Goal: Task Accomplishment & Management: Manage account settings

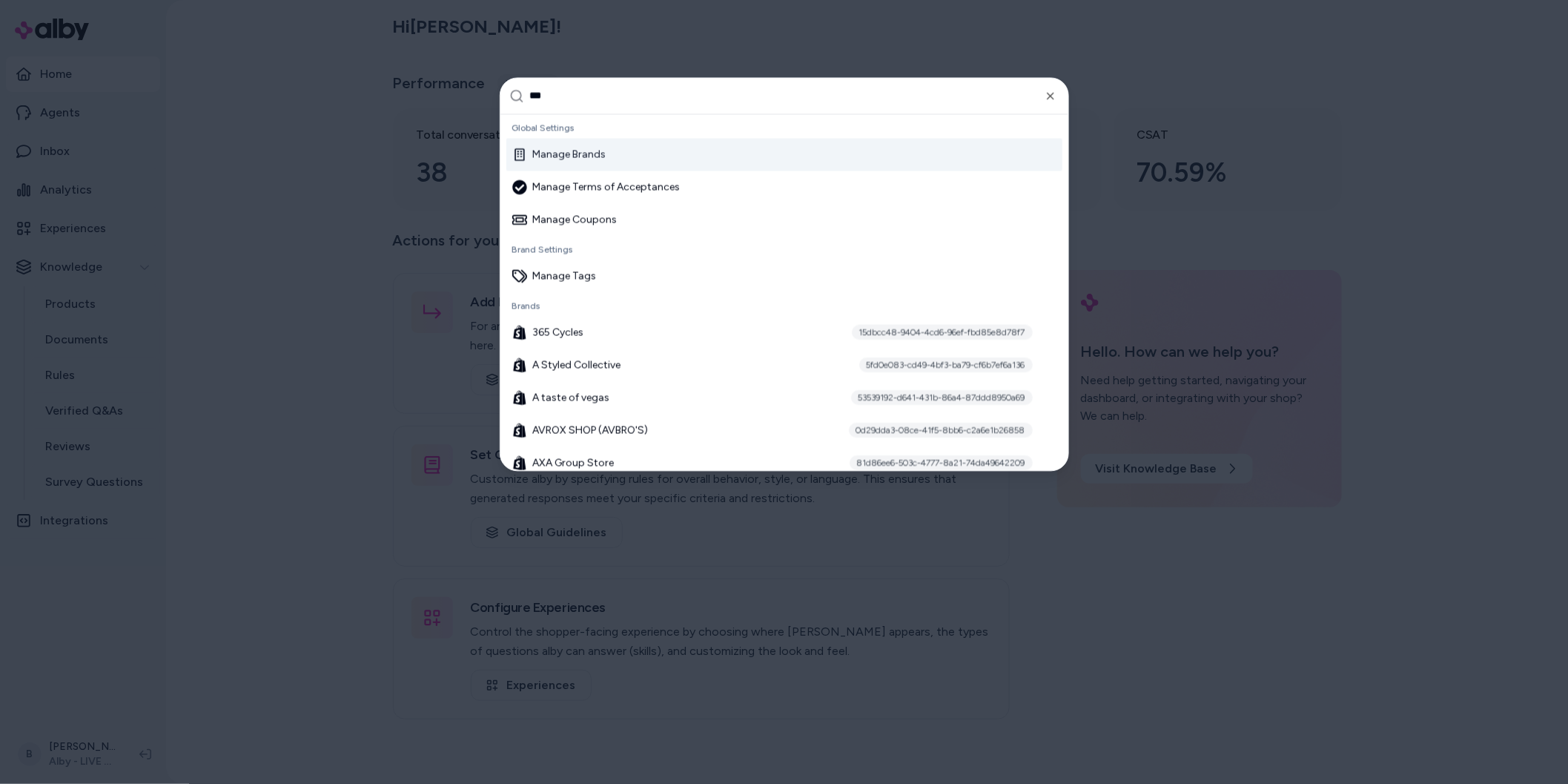
type input "****"
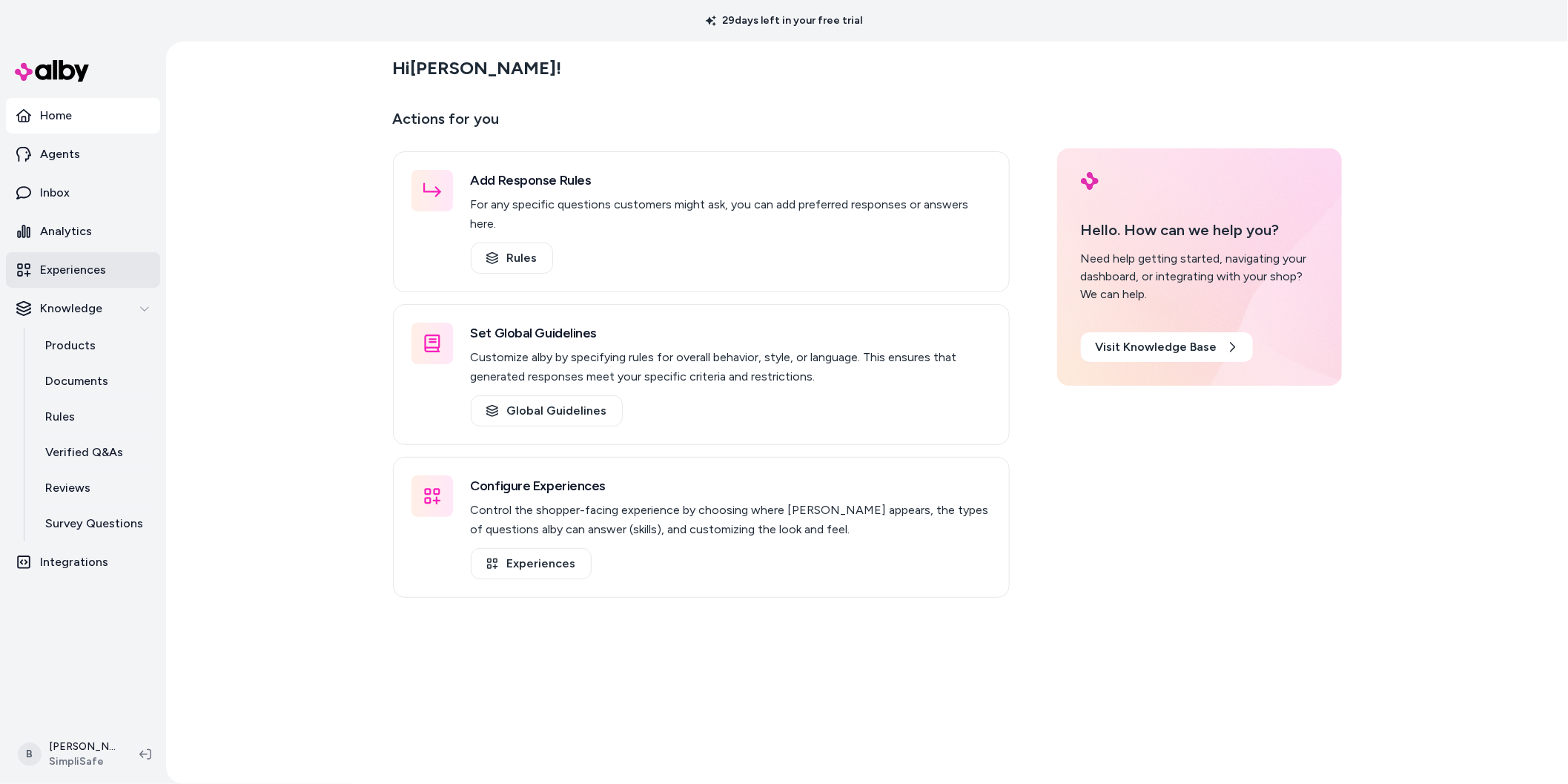
click at [92, 268] on p "Experiences" at bounding box center [73, 269] width 66 height 18
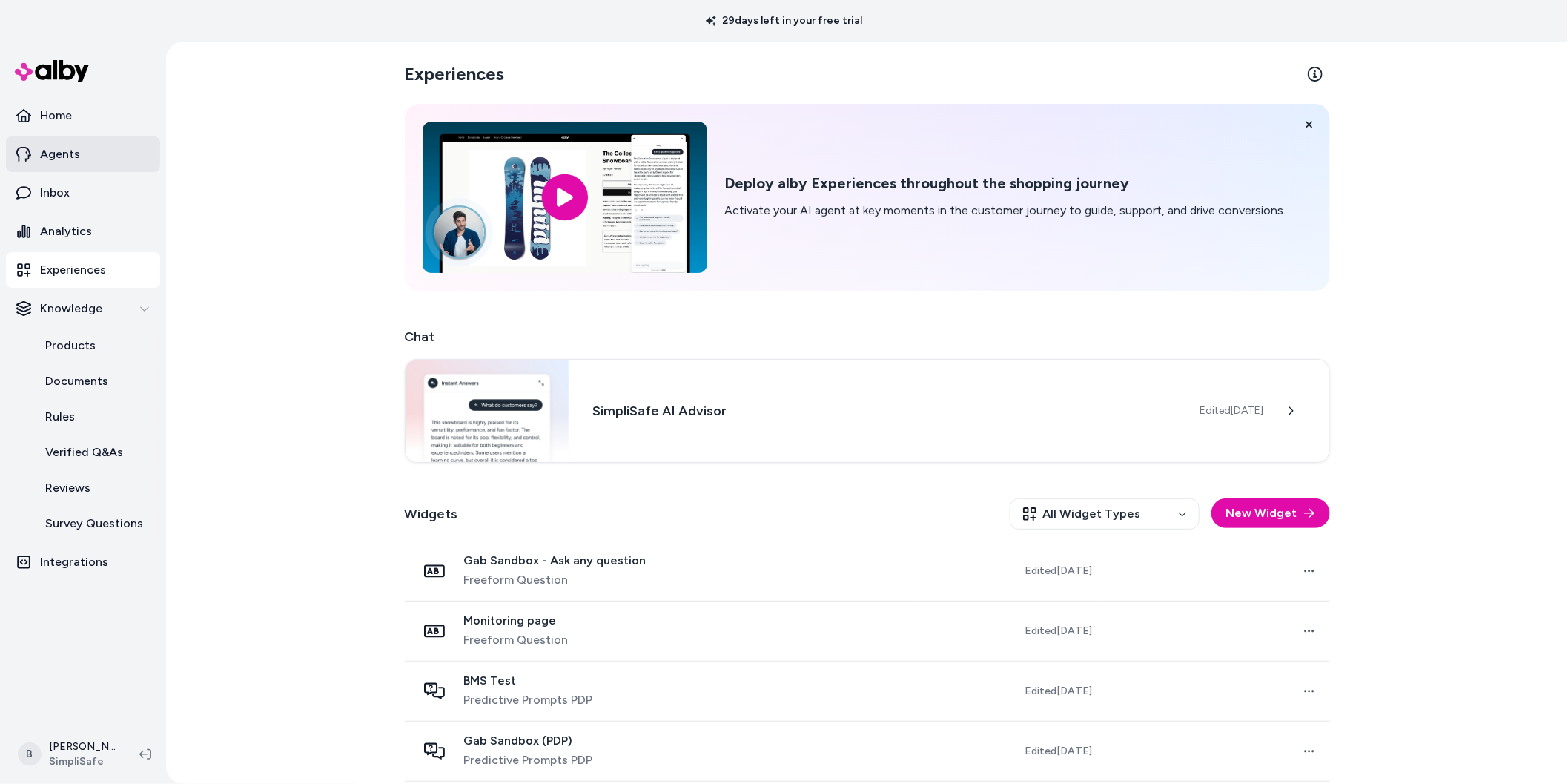
click at [67, 154] on p "Agents" at bounding box center [60, 154] width 40 height 18
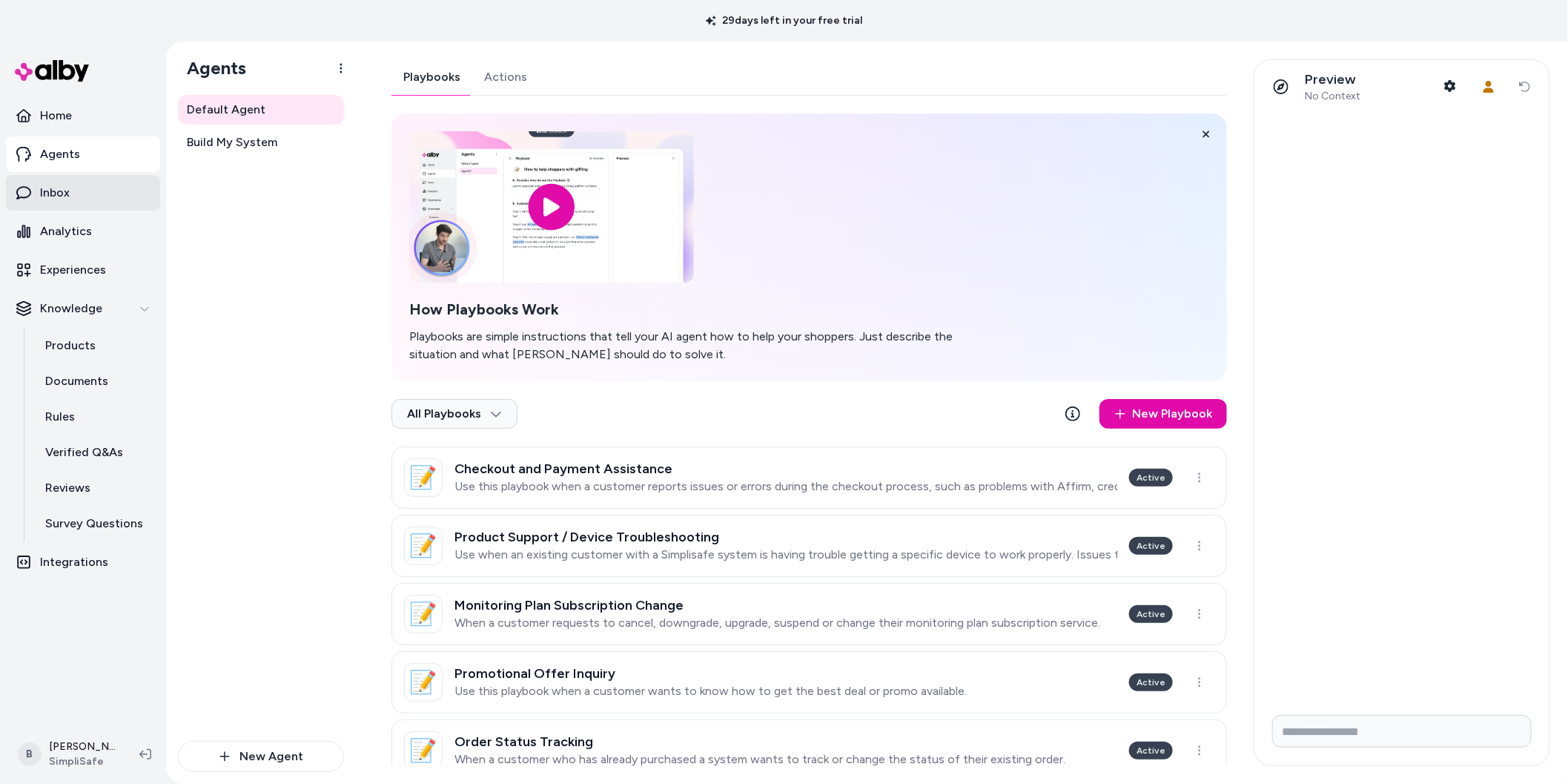
click at [71, 188] on link "Inbox" at bounding box center [82, 193] width 154 height 35
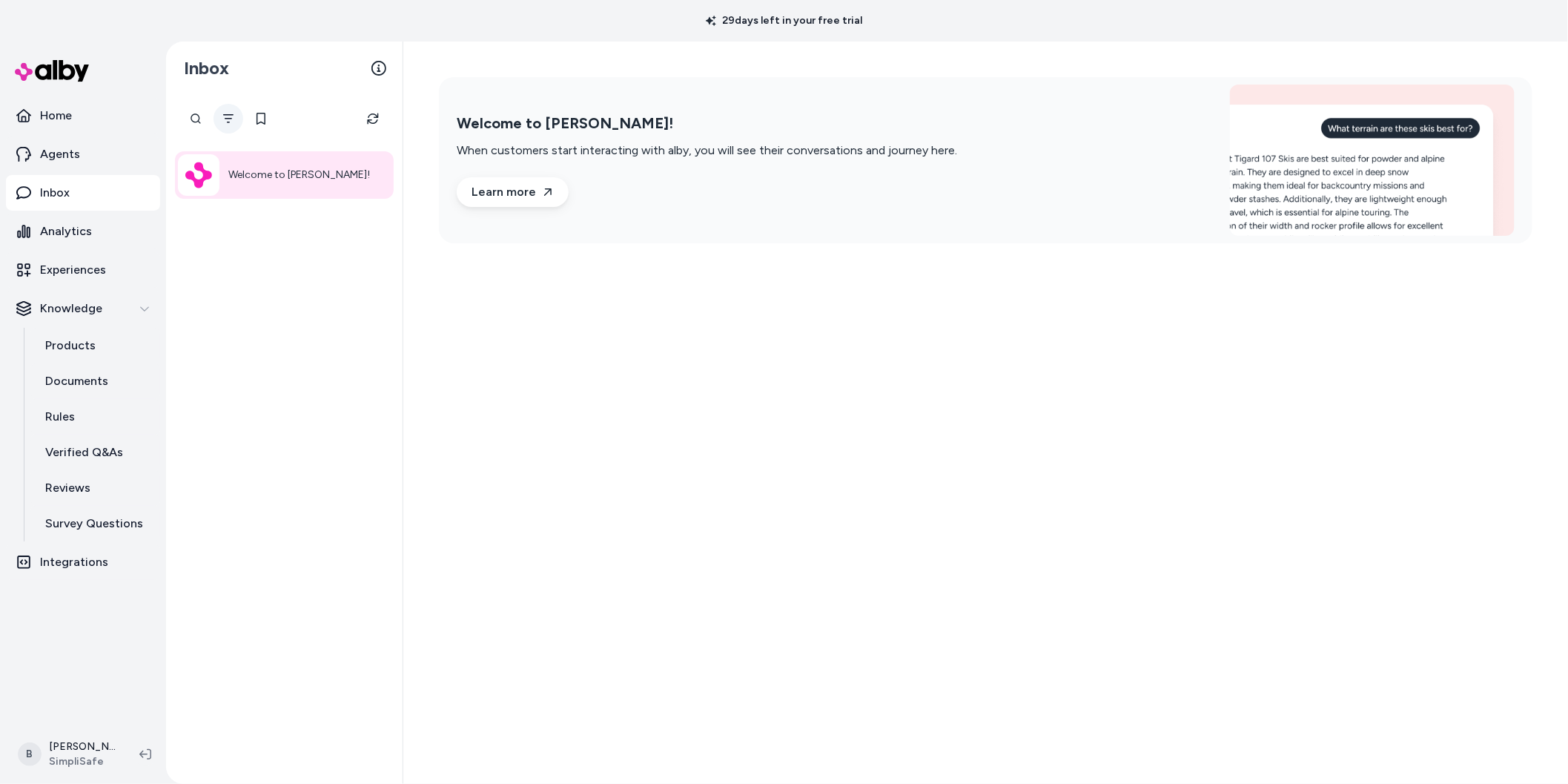
click at [230, 121] on icon "Filter" at bounding box center [228, 118] width 12 height 12
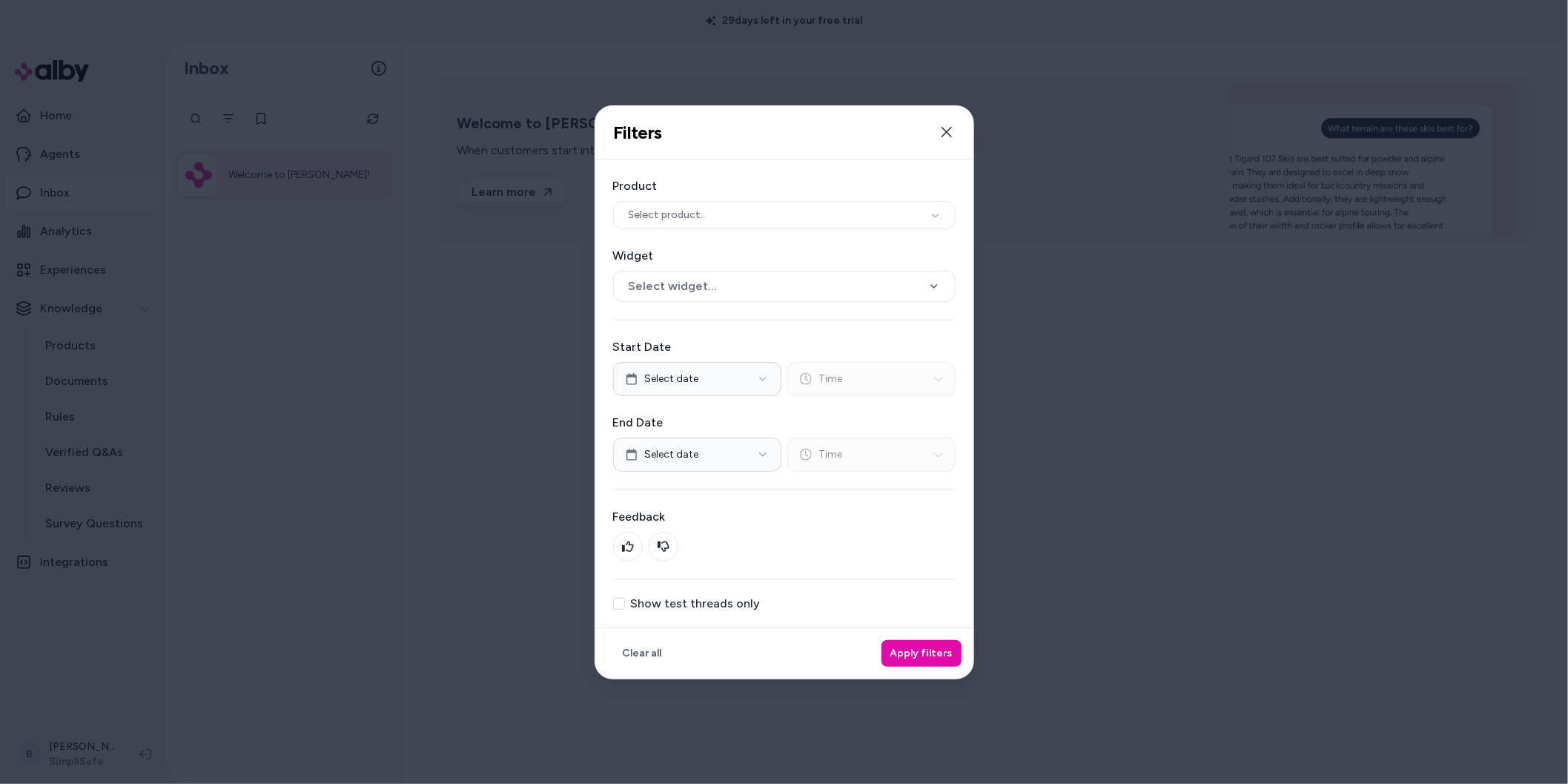
click at [699, 607] on label "Show test threads only" at bounding box center [695, 603] width 130 height 12
click at [625, 607] on button "Show test threads only" at bounding box center [619, 603] width 12 height 12
click at [938, 642] on button "Apply filters" at bounding box center [921, 653] width 80 height 27
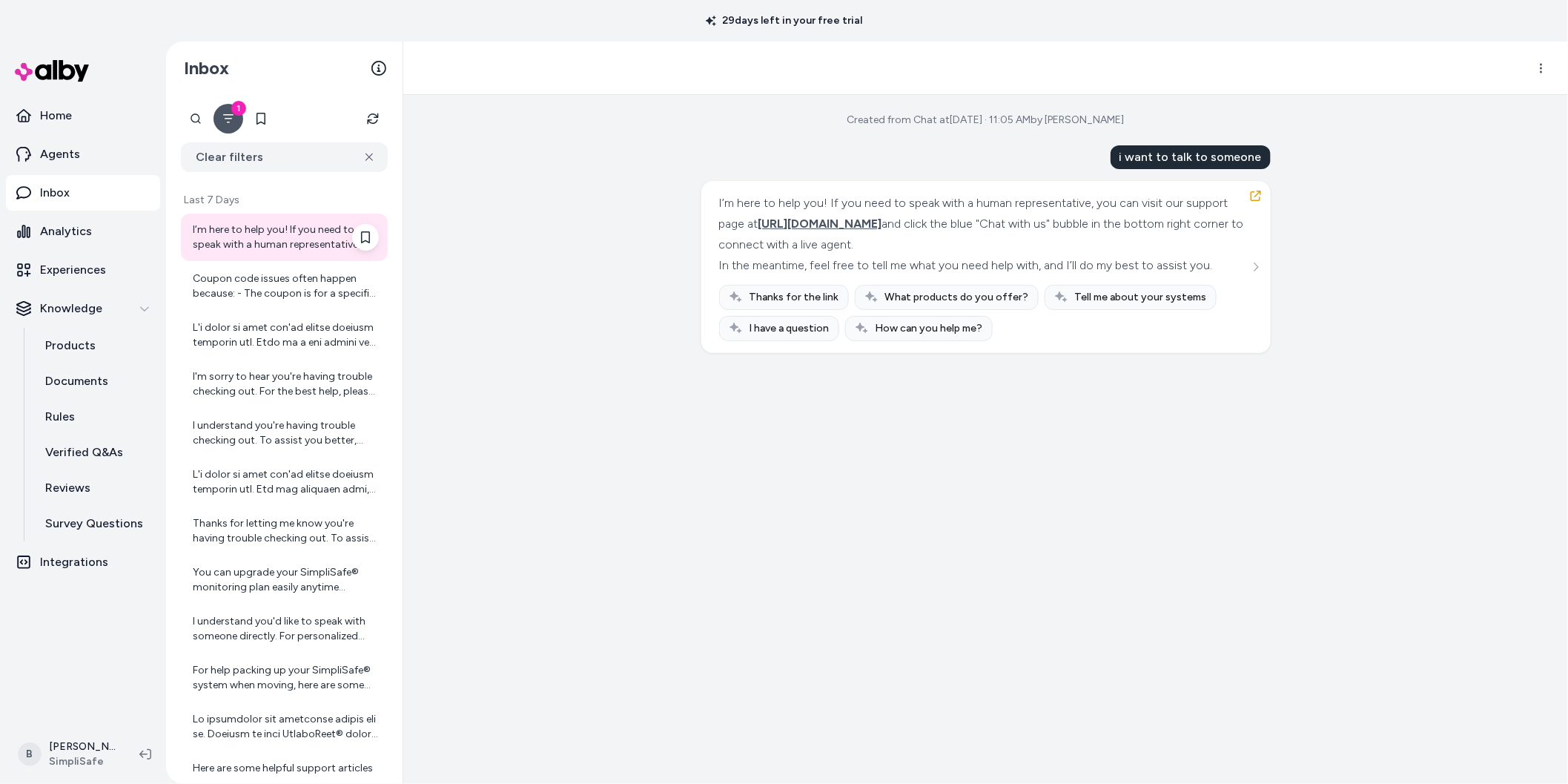
click at [241, 227] on div "I’m here to help you! If you need to speak with a human representative, you can…" at bounding box center [286, 238] width 186 height 30
click at [264, 288] on div "Coupon code issues often happen because: - The coupon is for a specific product…" at bounding box center [286, 286] width 186 height 30
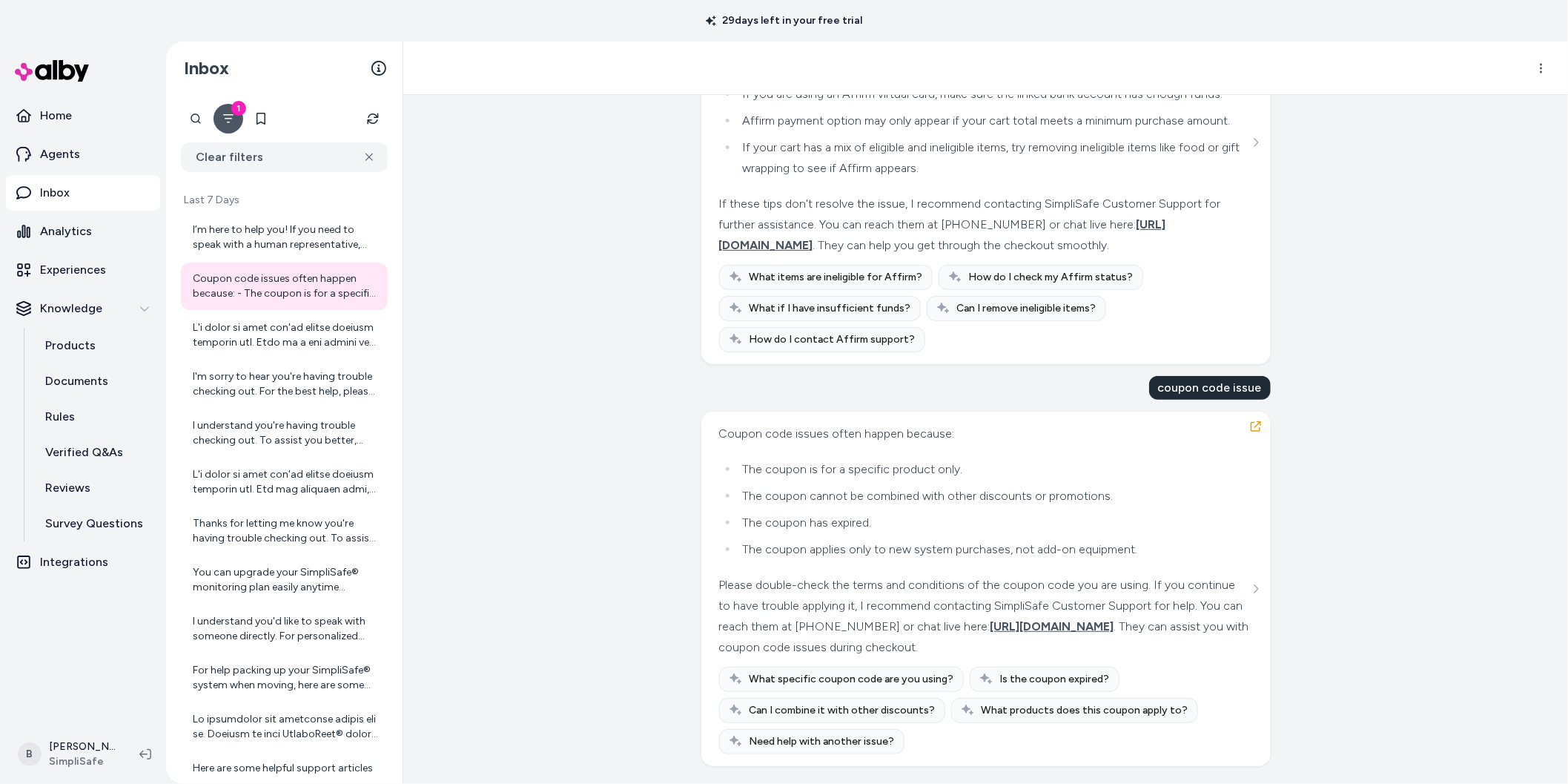
scroll to position [2188, 0]
click at [238, 337] on div at bounding box center [286, 336] width 186 height 30
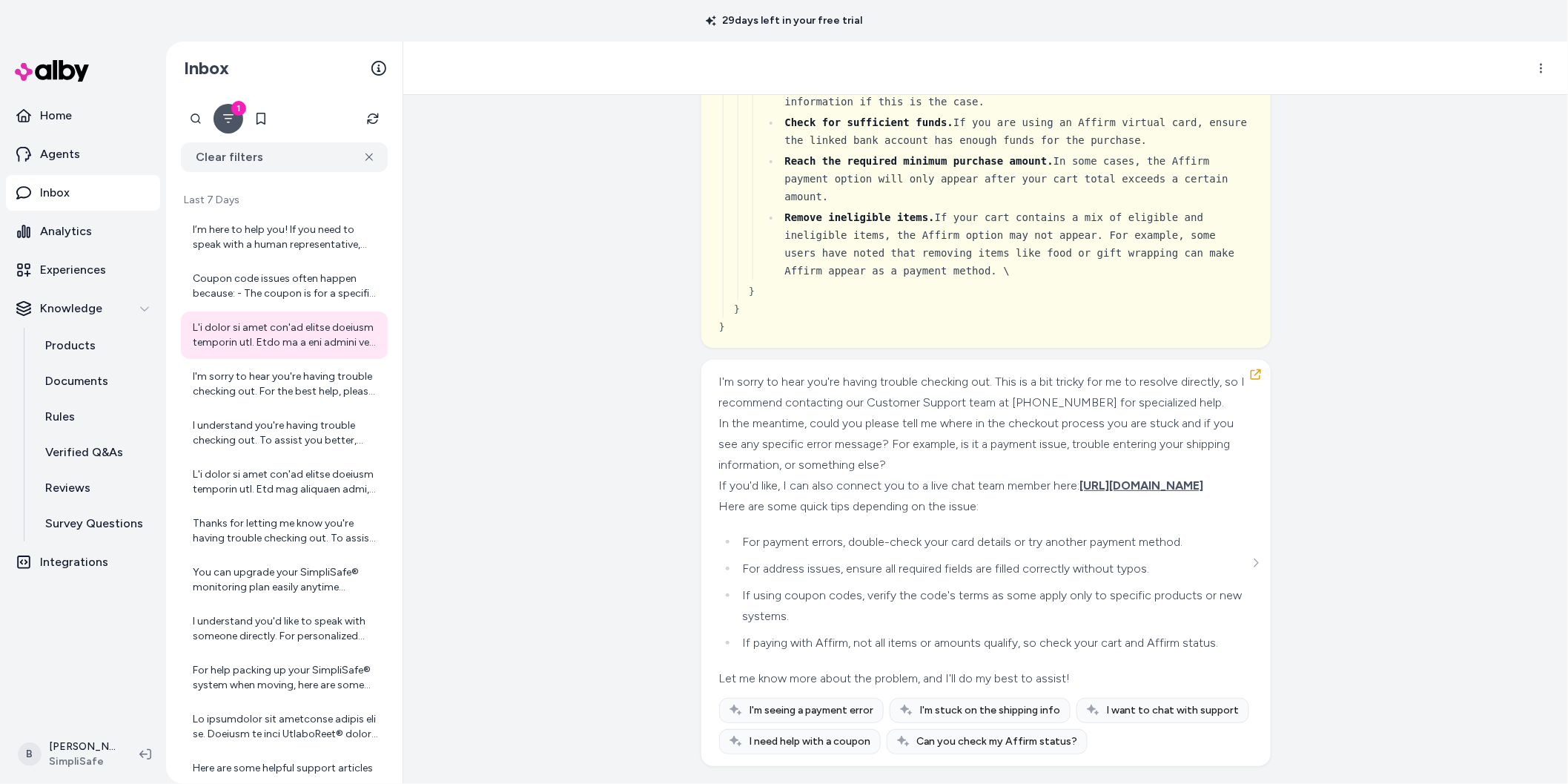
scroll to position [1466, 0]
